Goal: Check status: Check status

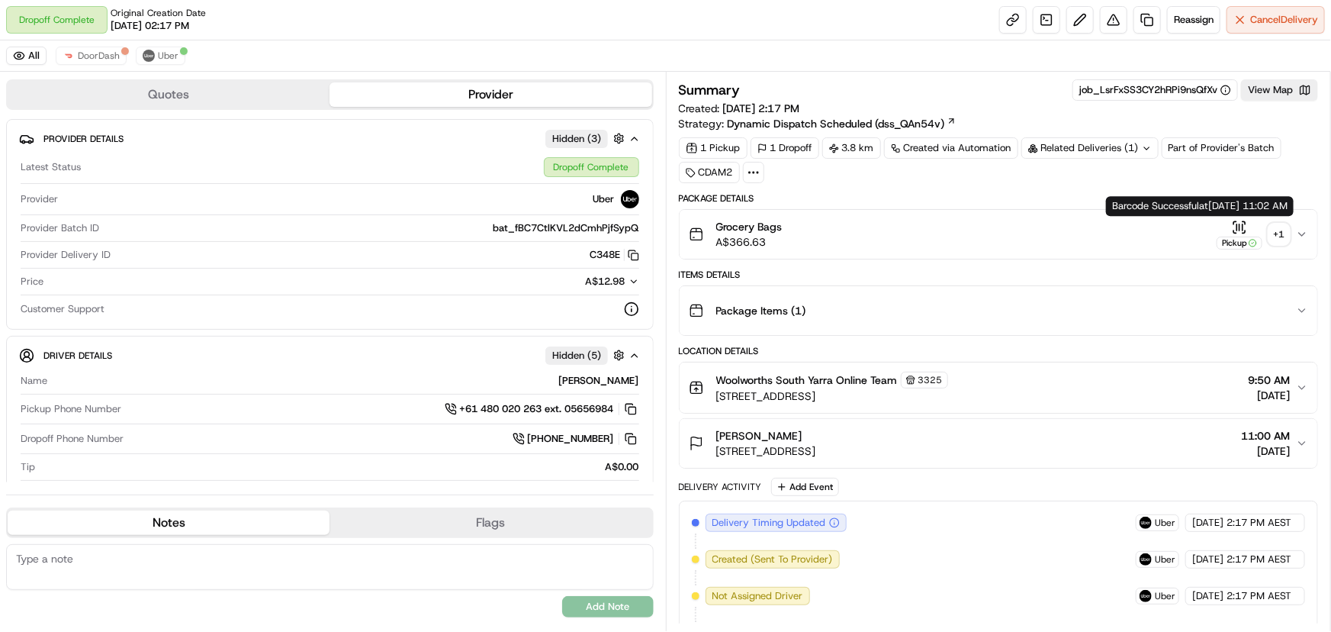
click at [1282, 233] on div "+ 1" at bounding box center [1279, 234] width 21 height 21
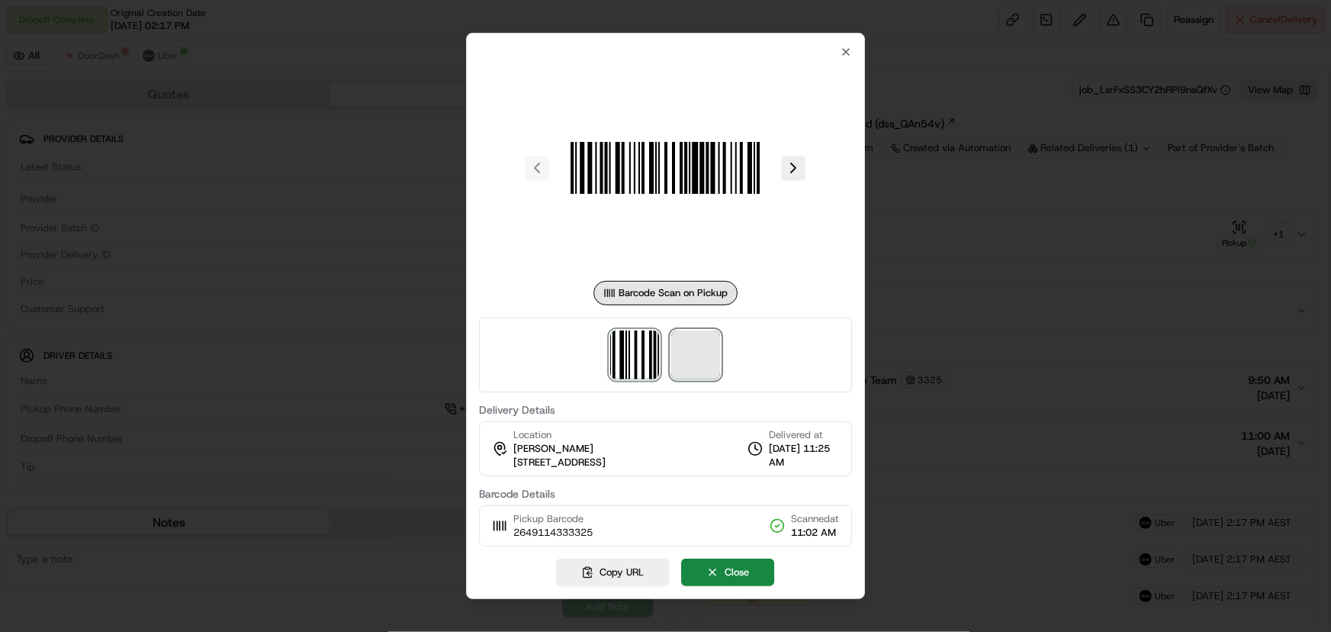
click at [720, 341] on span at bounding box center [696, 354] width 49 height 49
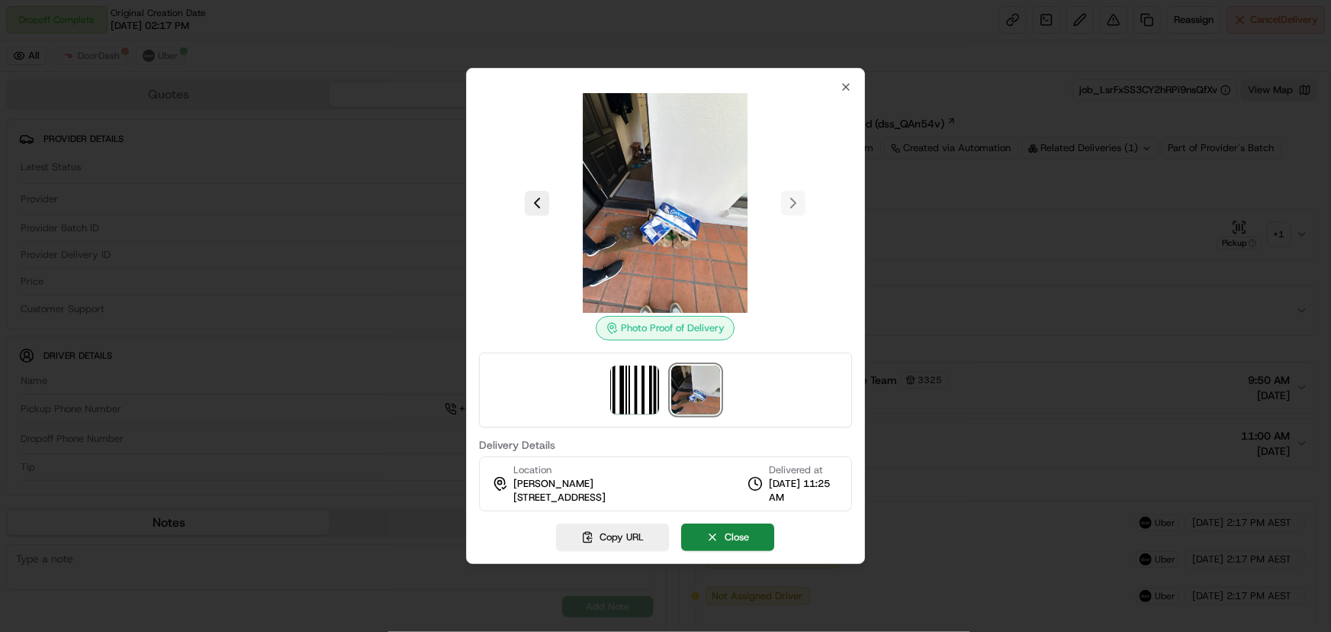
click at [943, 351] on div at bounding box center [665, 316] width 1331 height 632
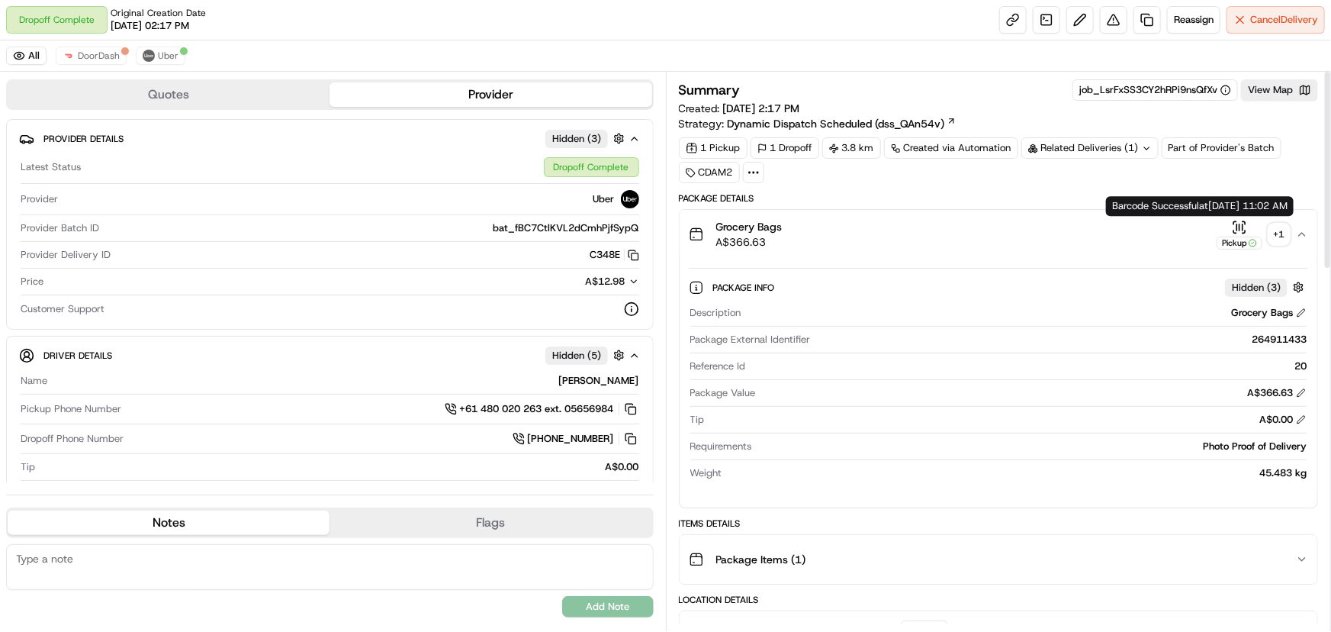
click at [1288, 221] on button "Pickup + 1" at bounding box center [1253, 235] width 73 height 30
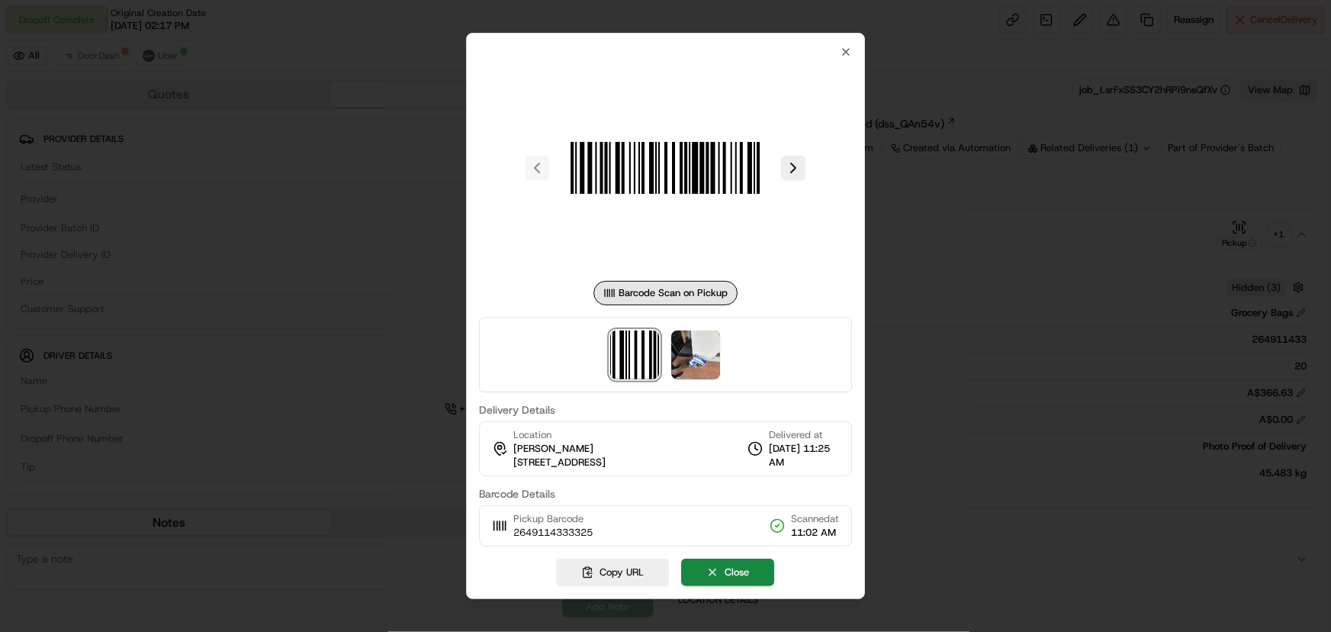
click at [735, 338] on div at bounding box center [666, 354] width 374 height 75
click at [723, 340] on div at bounding box center [666, 354] width 374 height 75
click at [716, 343] on img at bounding box center [696, 354] width 49 height 49
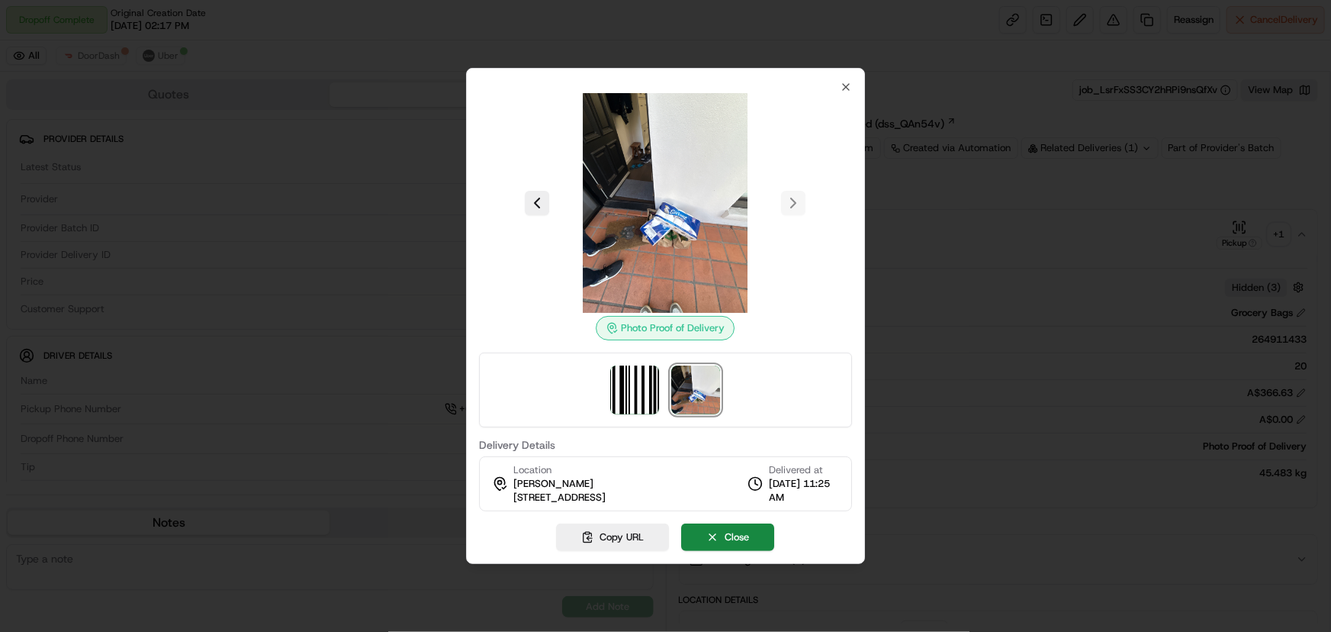
click at [912, 370] on div at bounding box center [665, 316] width 1331 height 632
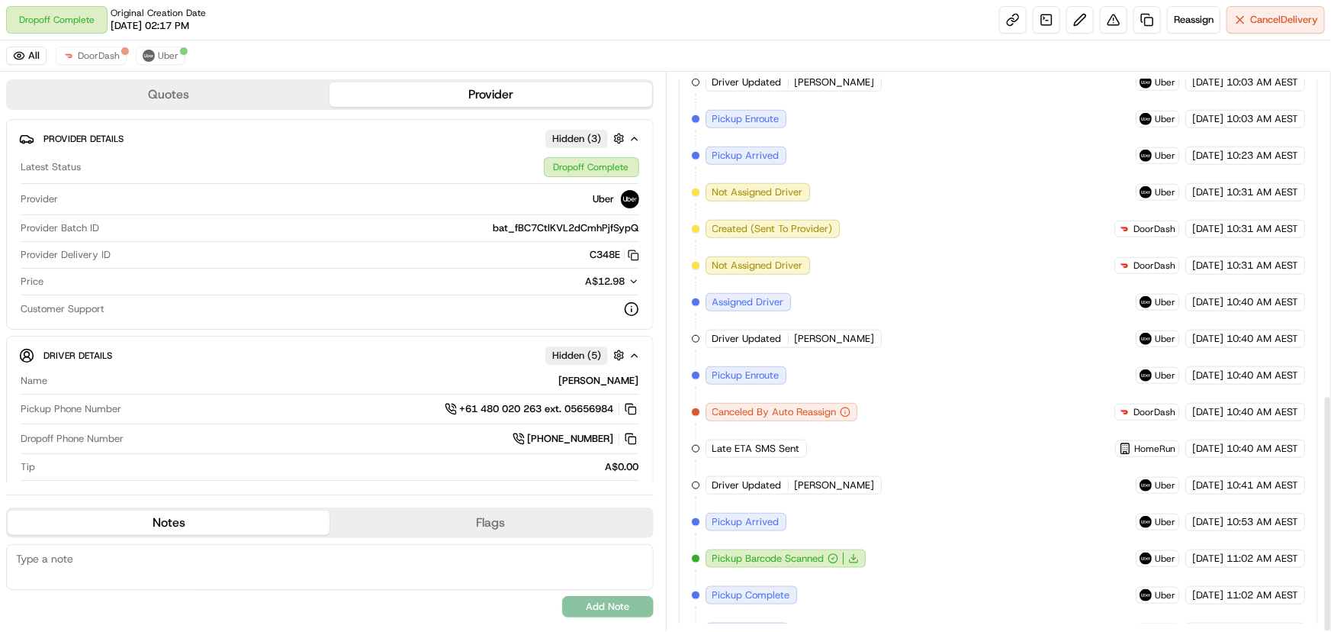
scroll to position [757, 0]
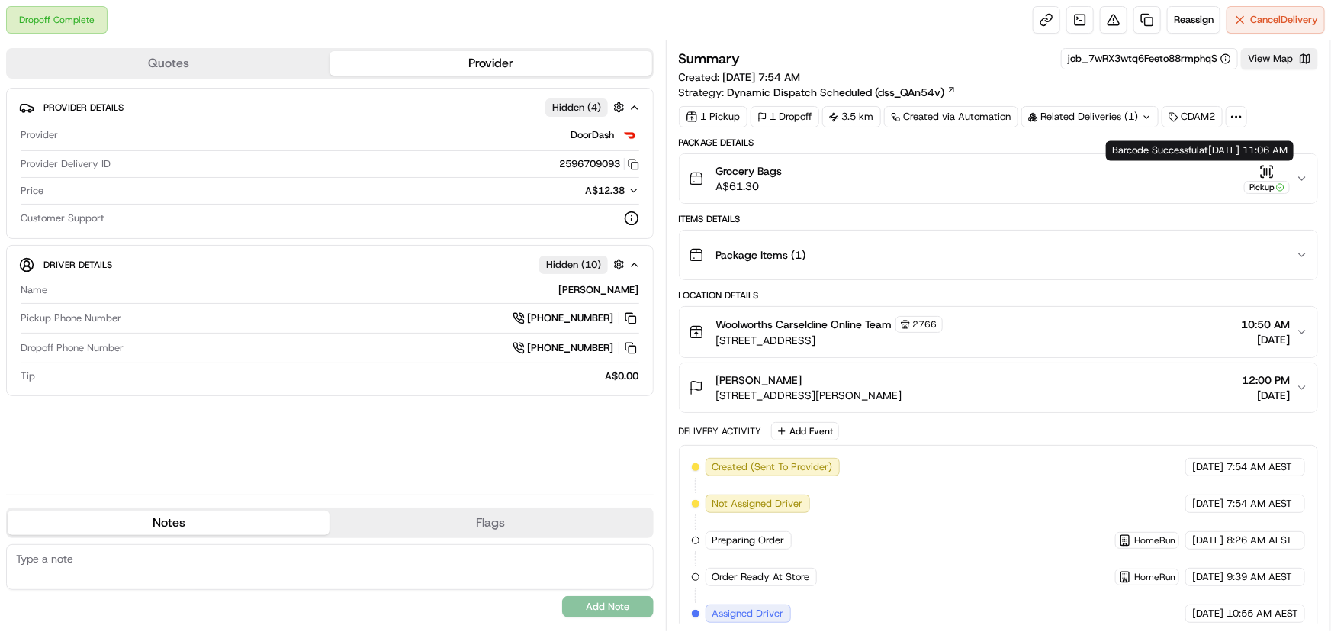
click at [1263, 172] on icon "button" at bounding box center [1267, 171] width 15 height 15
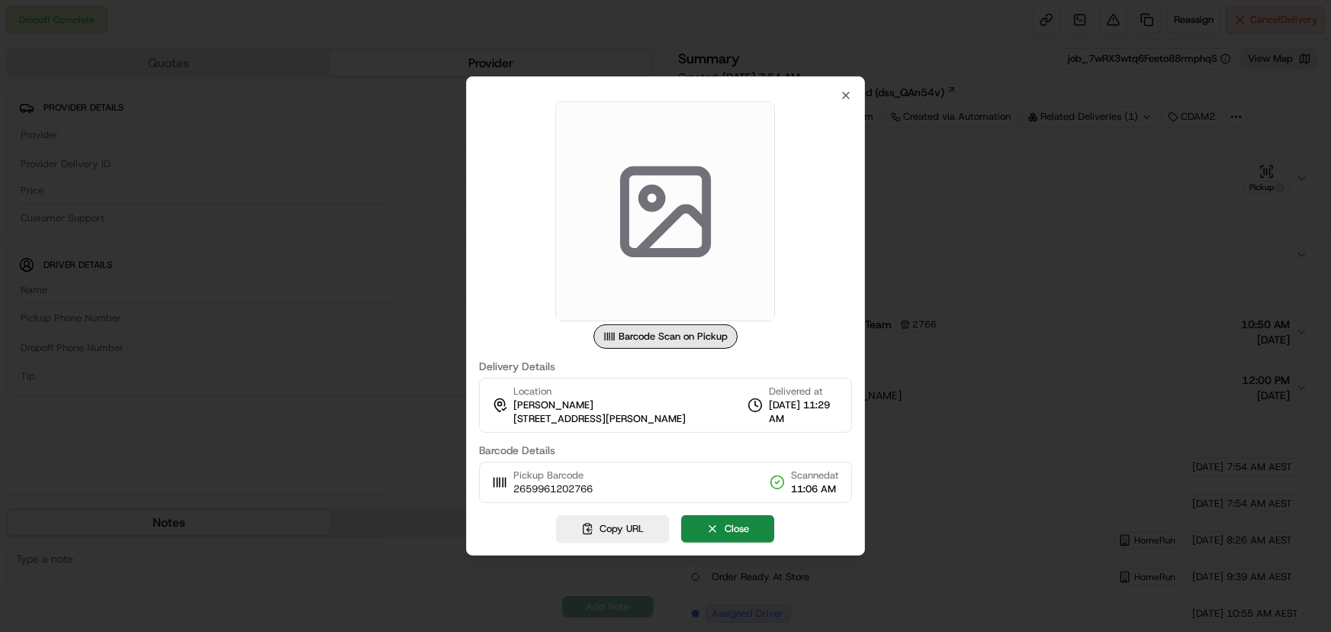
click at [986, 274] on div at bounding box center [665, 316] width 1331 height 632
